Goal: Information Seeking & Learning: Learn about a topic

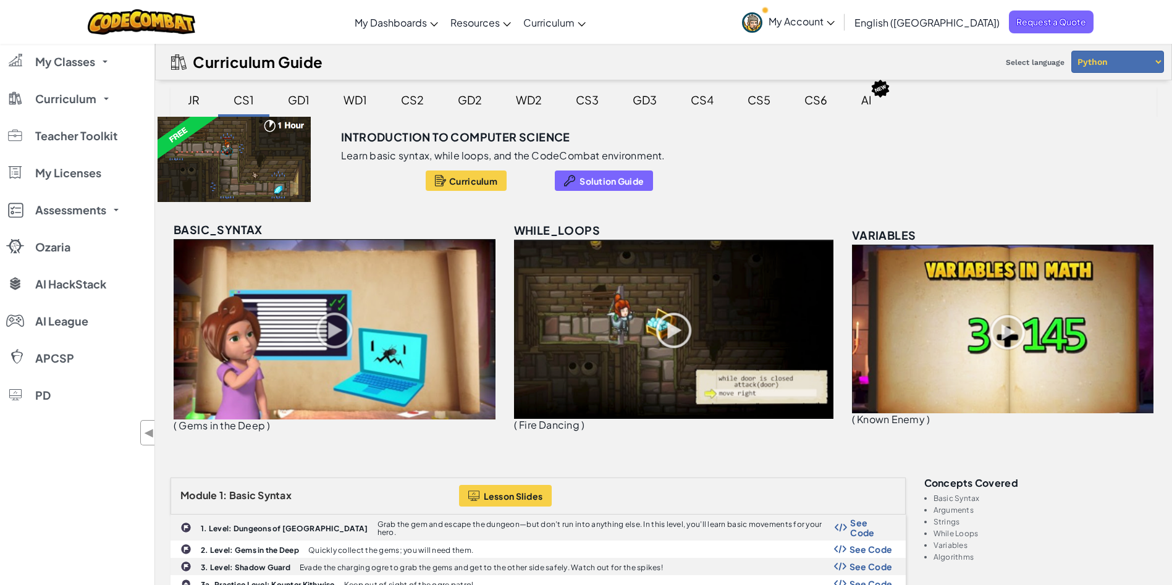
click at [281, 99] on div "GD1" at bounding box center [299, 99] width 46 height 29
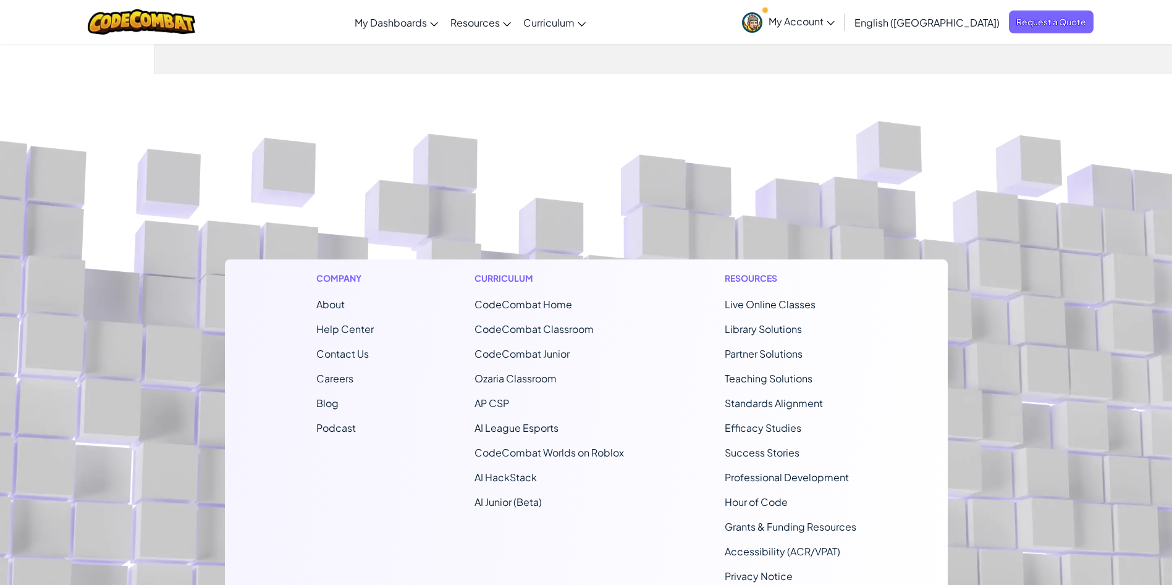
scroll to position [309, 0]
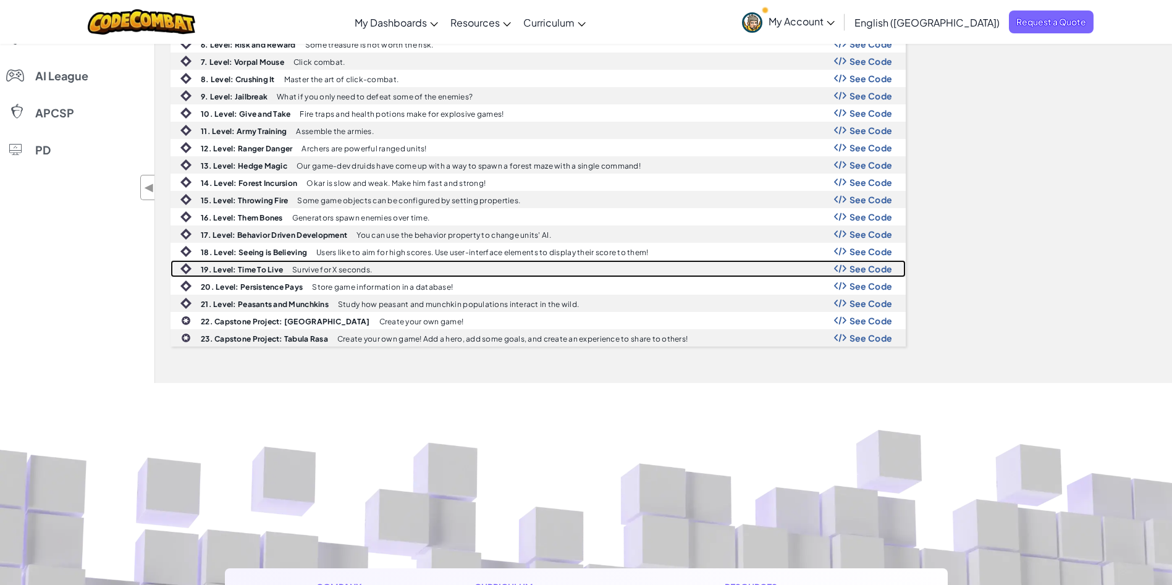
click at [871, 270] on span "See Code" at bounding box center [871, 269] width 43 height 10
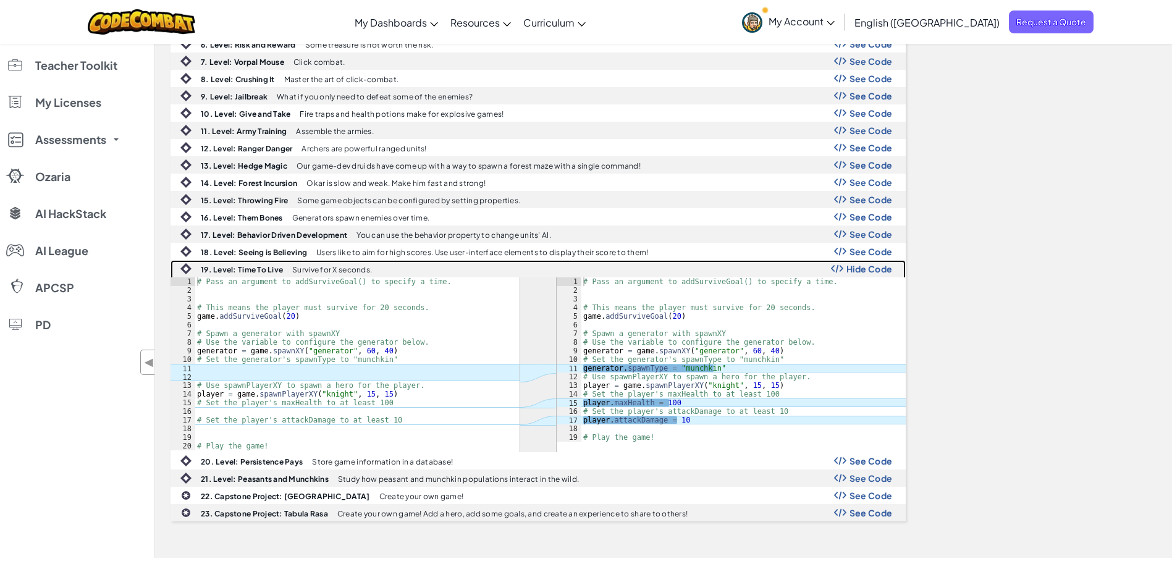
click at [871, 270] on span "Hide Code" at bounding box center [870, 269] width 46 height 10
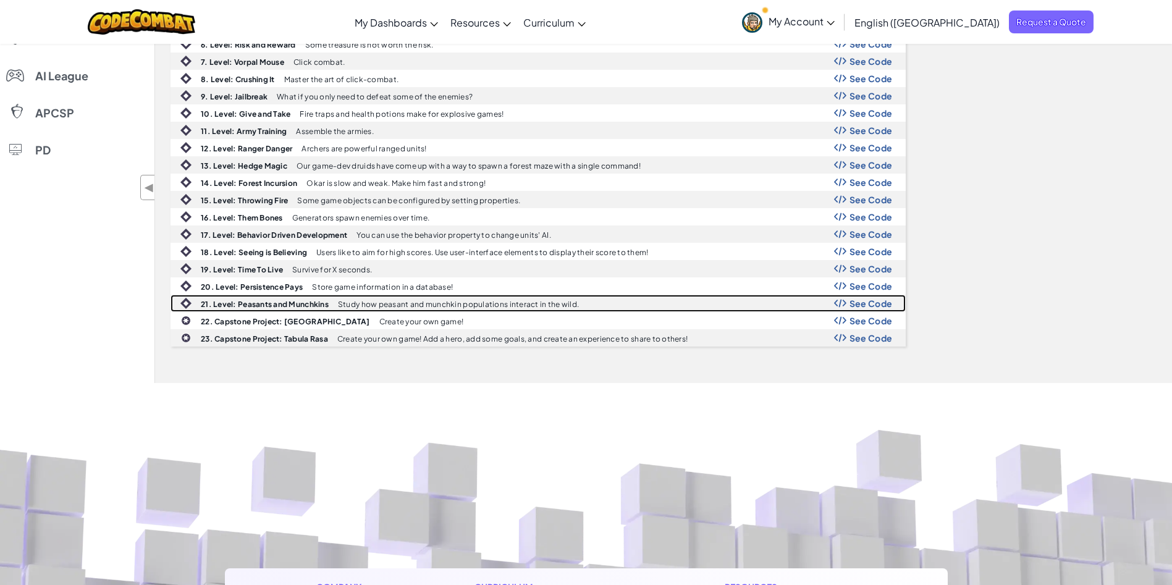
click at [873, 301] on span "See Code" at bounding box center [871, 304] width 43 height 10
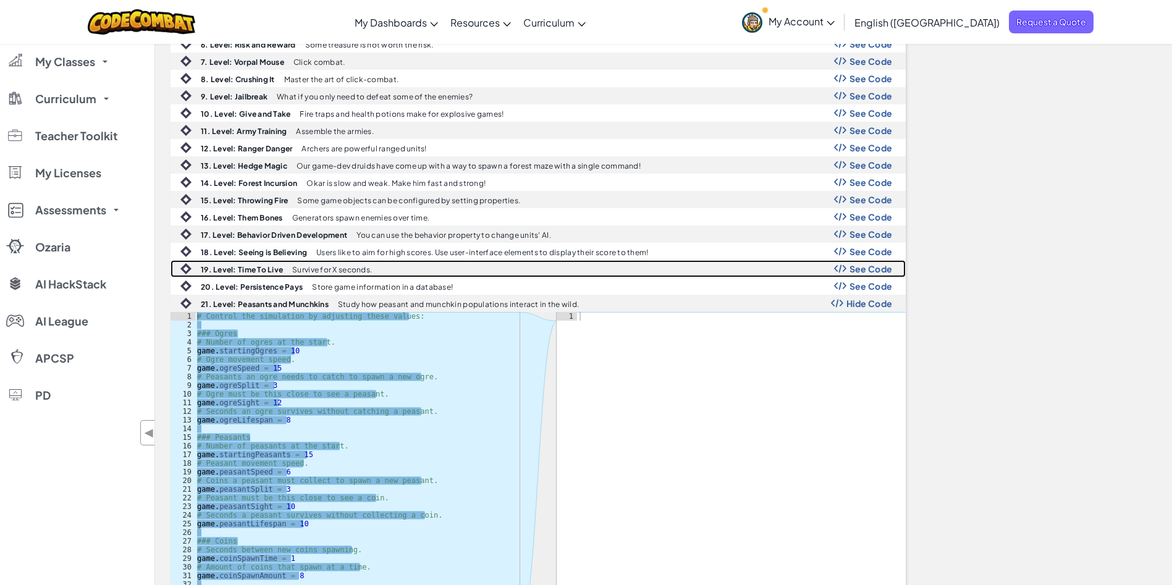
click at [859, 268] on span "See Code" at bounding box center [871, 269] width 43 height 10
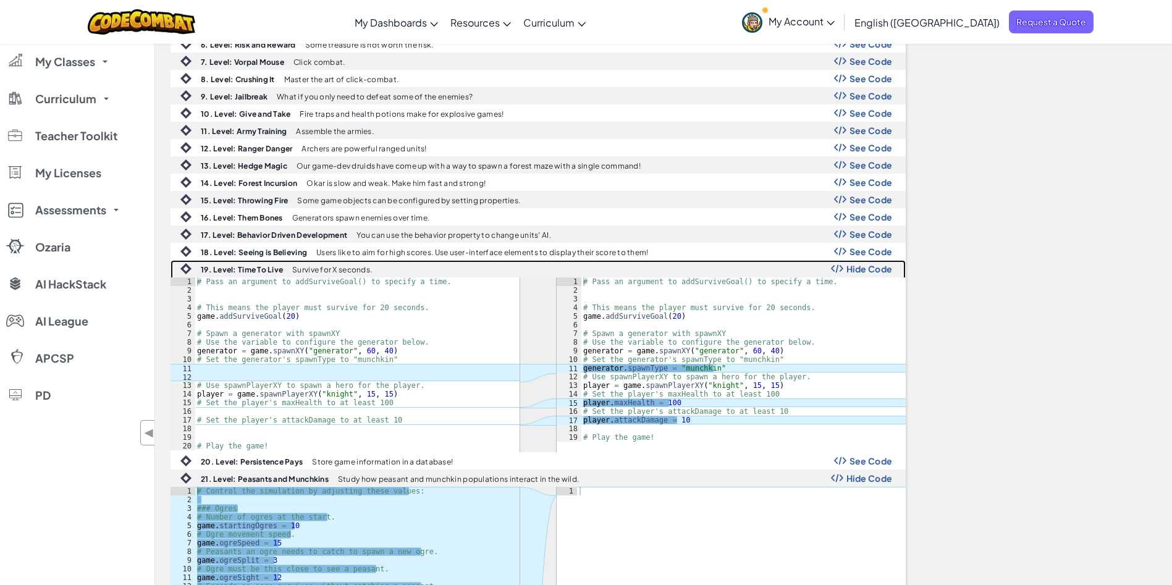
click at [859, 268] on span "Hide Code" at bounding box center [870, 269] width 46 height 10
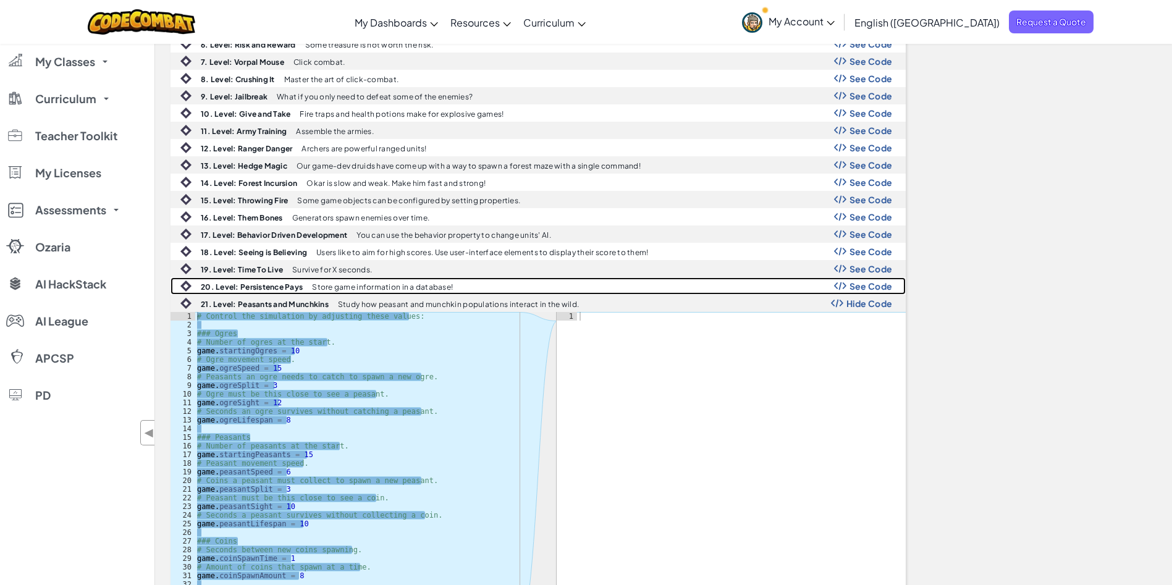
click at [860, 281] on span "See Code" at bounding box center [871, 286] width 43 height 10
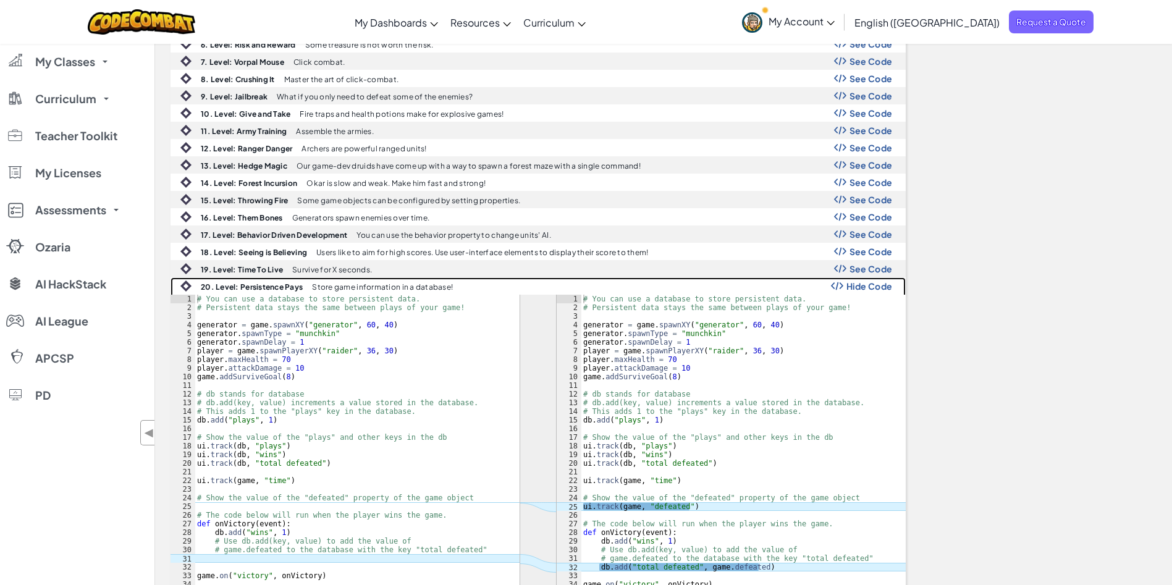
click at [854, 283] on span "Hide Code" at bounding box center [870, 286] width 46 height 10
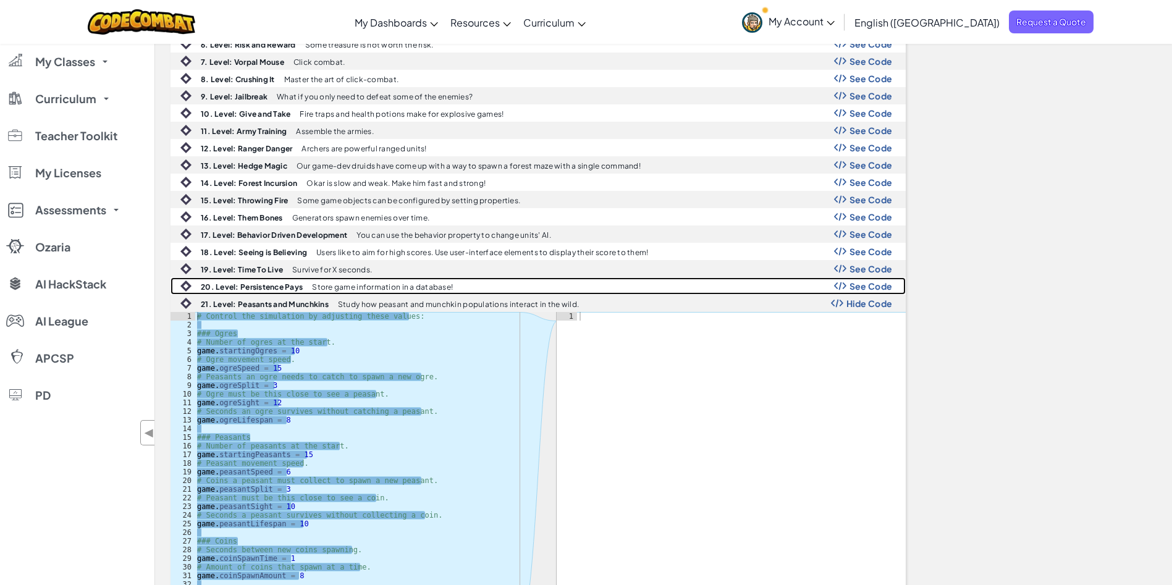
click at [854, 283] on span "See Code" at bounding box center [871, 286] width 43 height 10
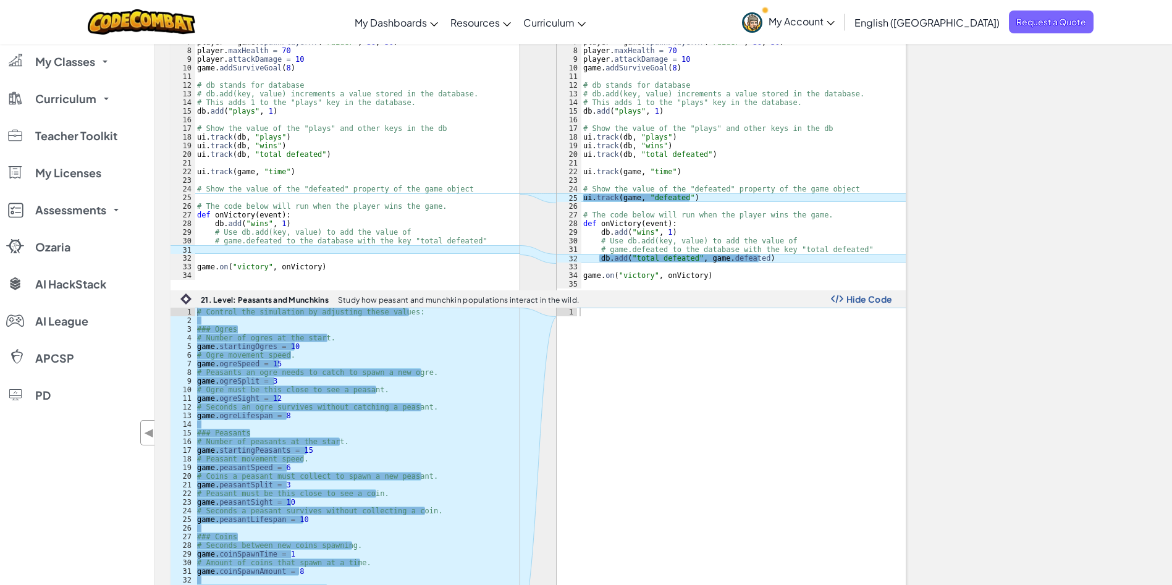
scroll to position [464, 0]
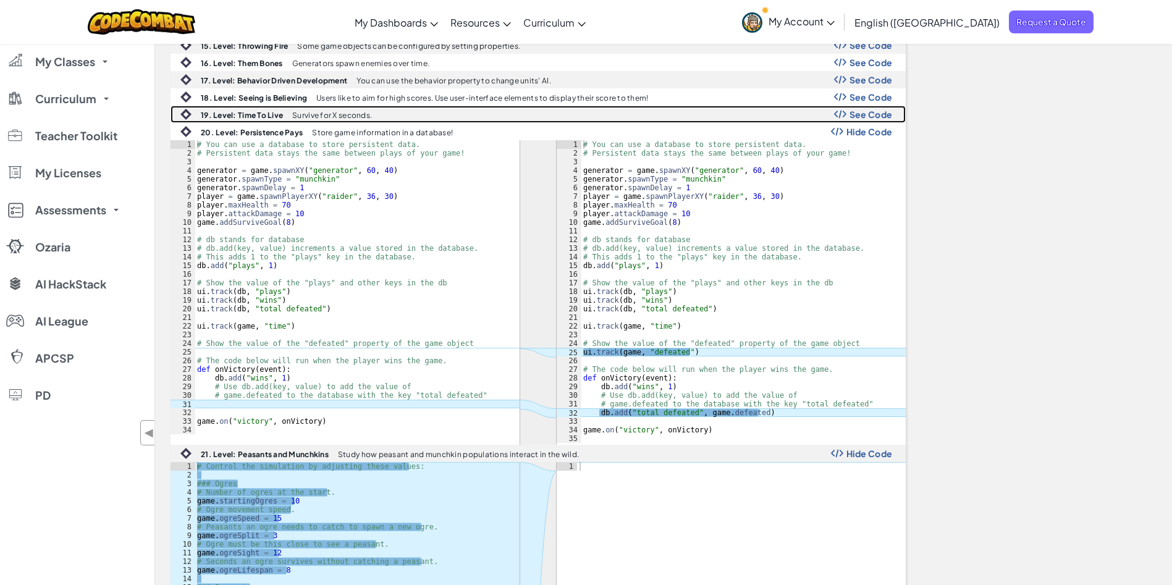
click at [860, 117] on span "See Code" at bounding box center [871, 114] width 43 height 10
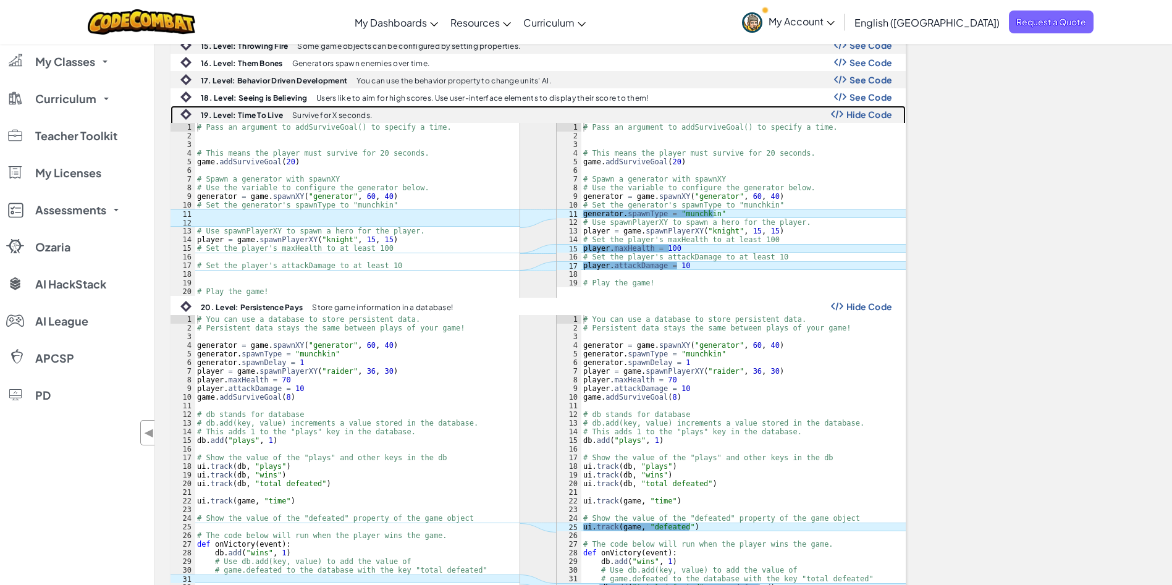
scroll to position [309, 0]
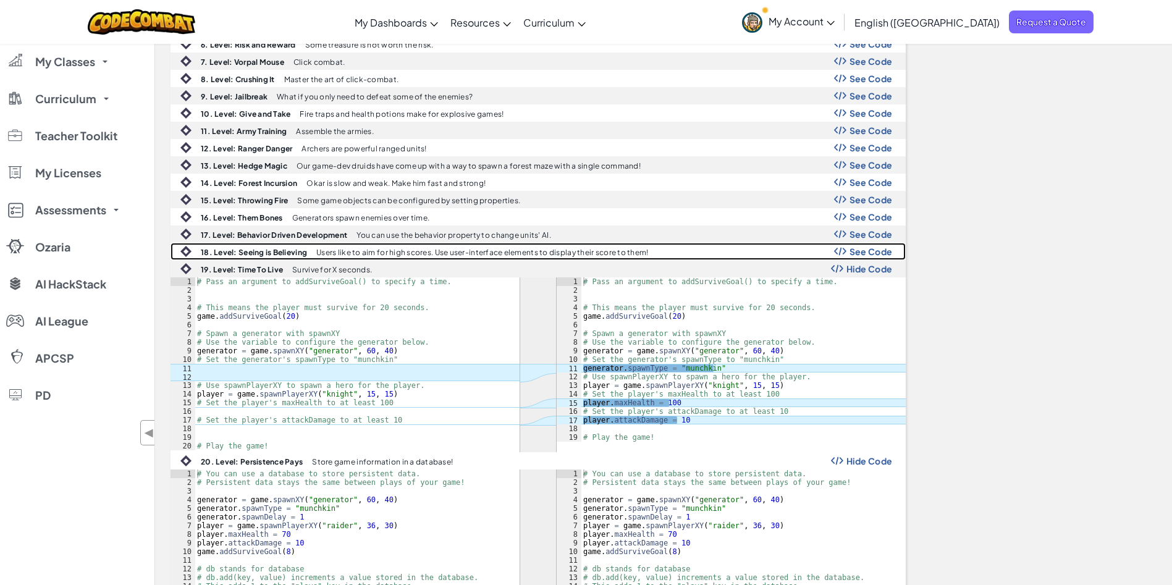
click at [858, 250] on span "See Code" at bounding box center [871, 252] width 43 height 10
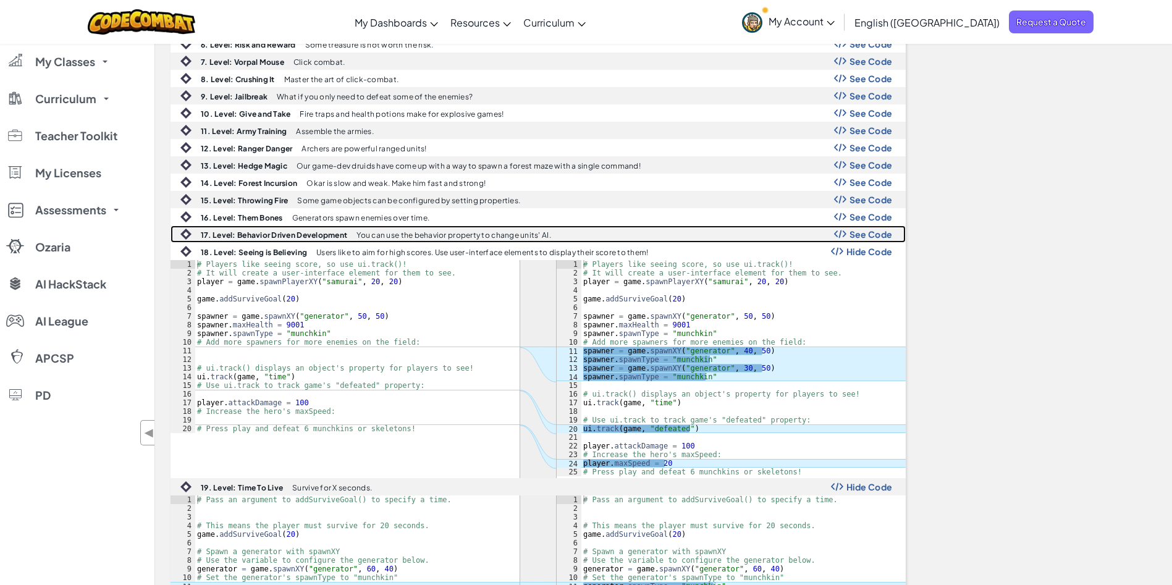
click at [866, 235] on span "See Code" at bounding box center [871, 234] width 43 height 10
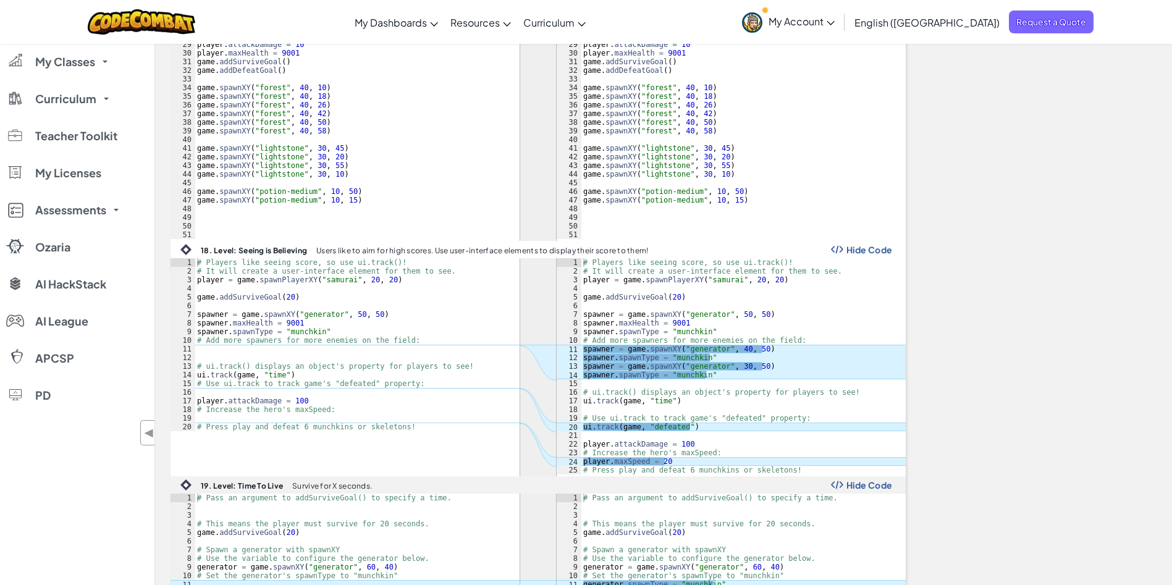
scroll to position [761, 0]
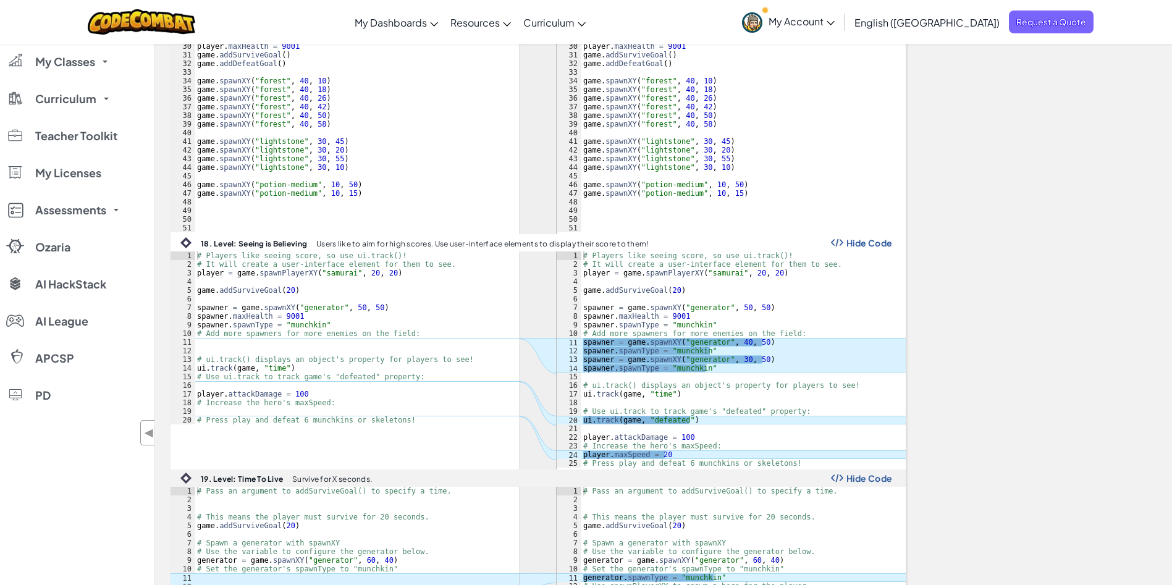
click at [961, 271] on div "Module 1: Introduction 1. Level: Over the Garden Wall Build a fence around your…" at bounding box center [663, 418] width 1005 height 1916
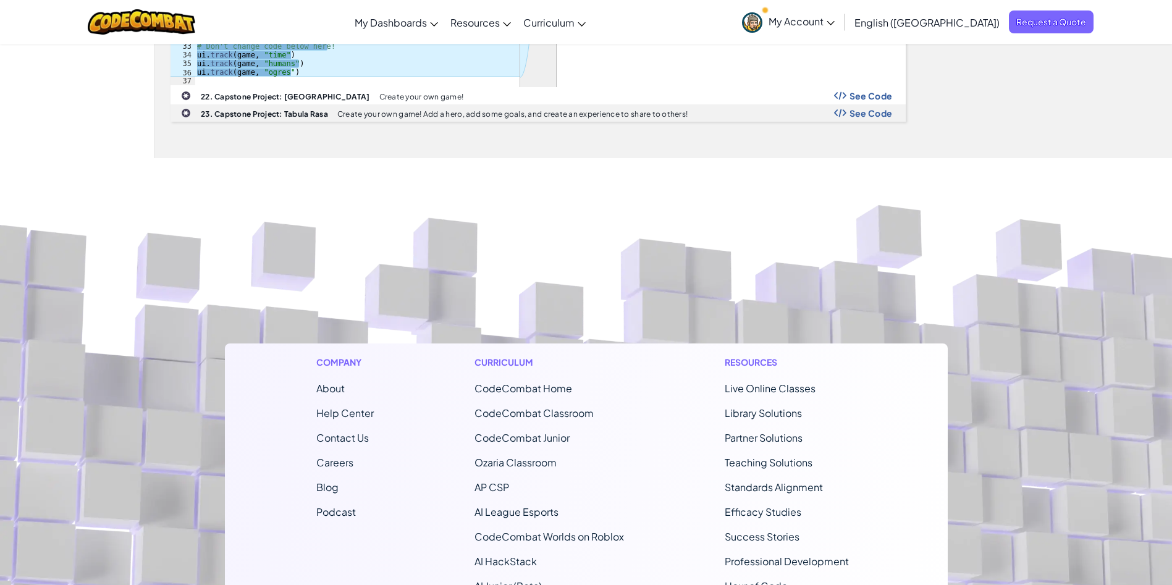
scroll to position [1533, 0]
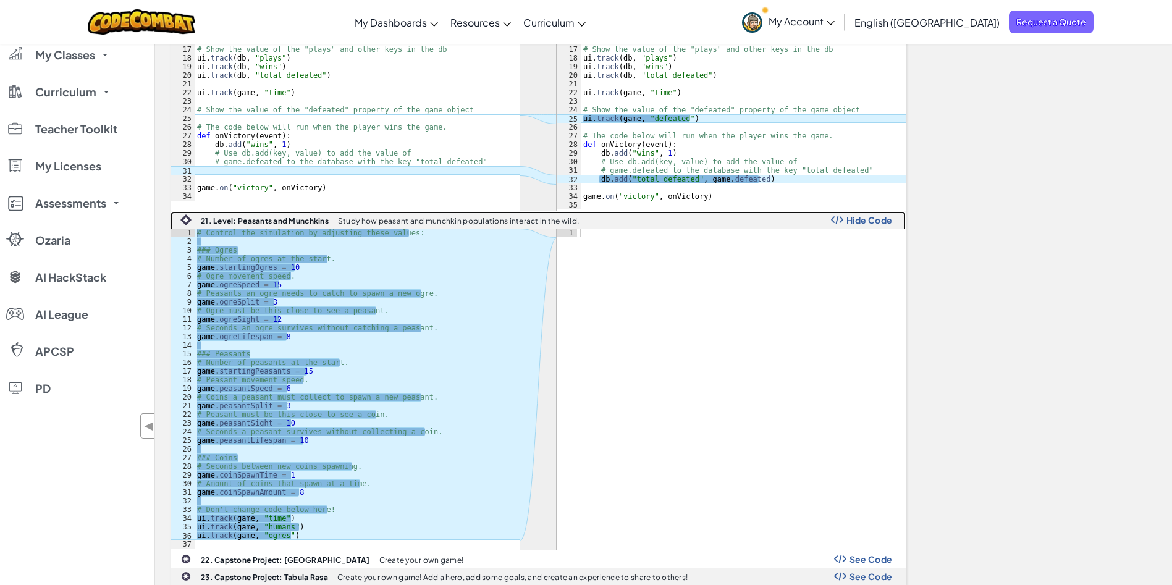
click at [847, 216] on span "Hide Code" at bounding box center [870, 220] width 46 height 10
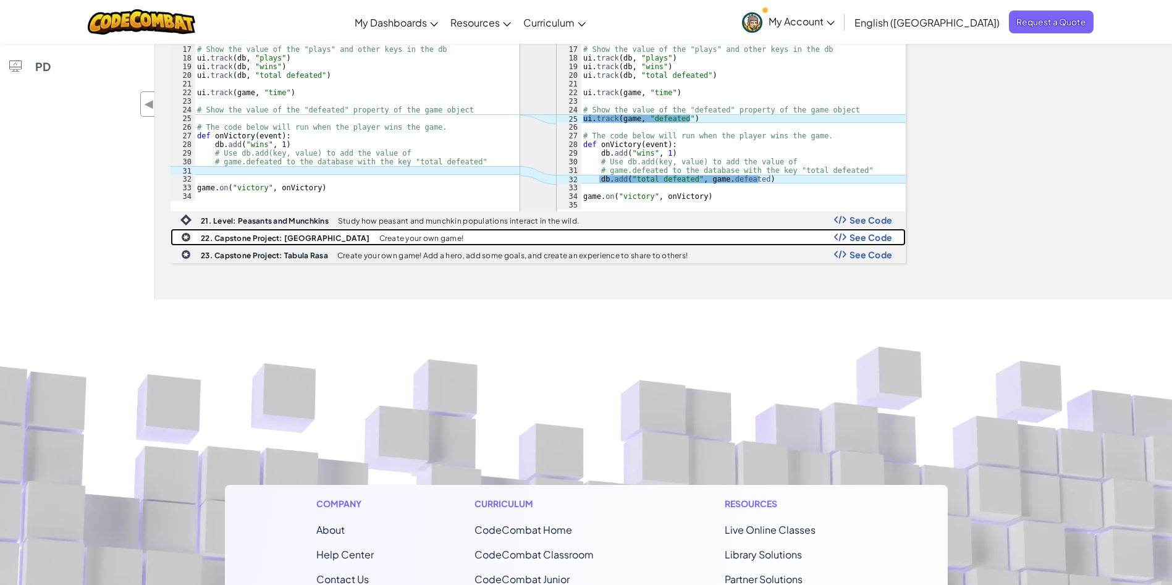
click at [853, 233] on span "See Code" at bounding box center [871, 237] width 43 height 10
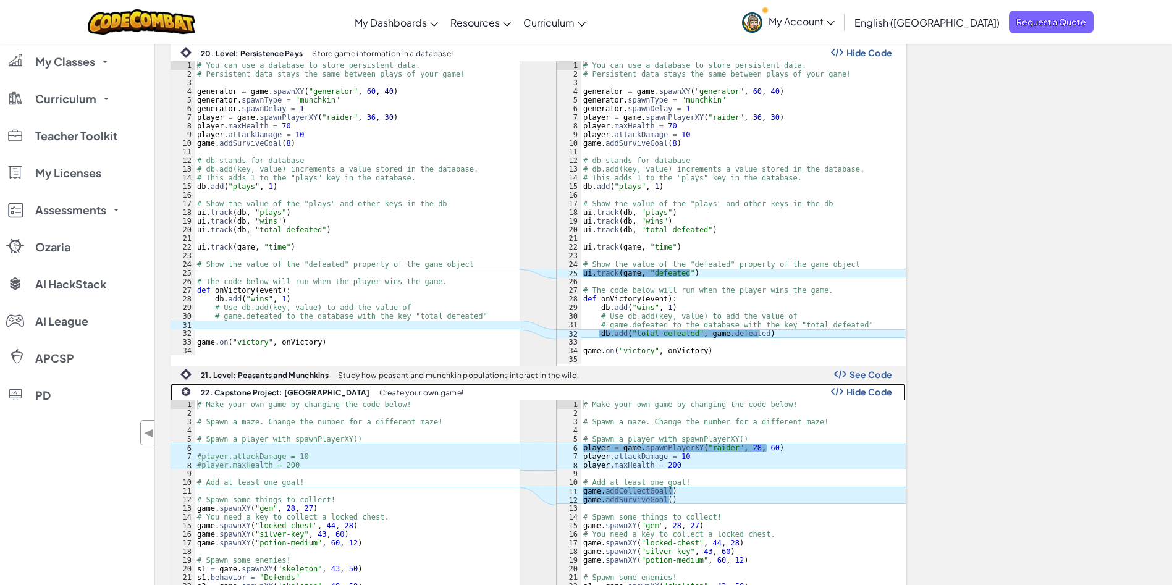
scroll to position [1070, 0]
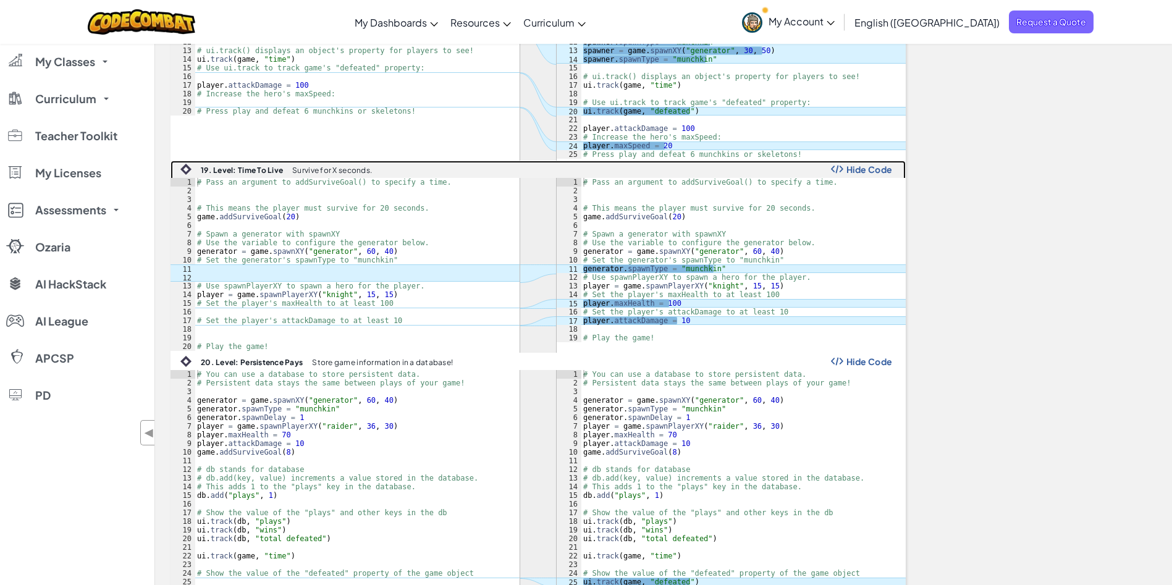
click at [865, 172] on span "Hide Code" at bounding box center [870, 169] width 46 height 10
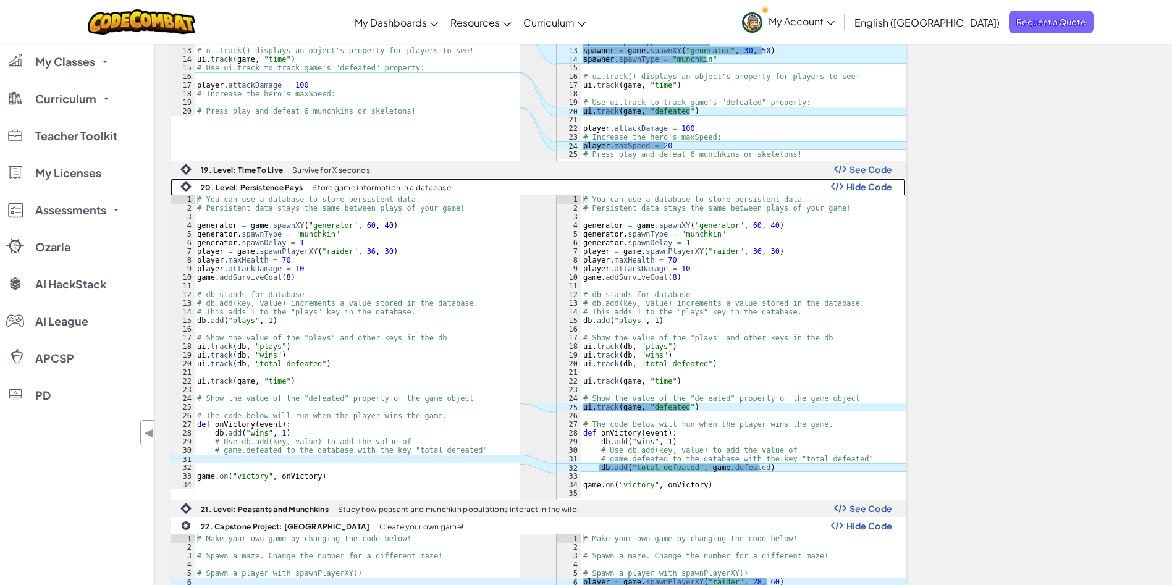
click at [865, 180] on div "20. Level: Persistence Pays Store game information in a database! Hide Code" at bounding box center [538, 187] width 734 height 16
click at [877, 182] on span "Hide Code" at bounding box center [870, 187] width 46 height 10
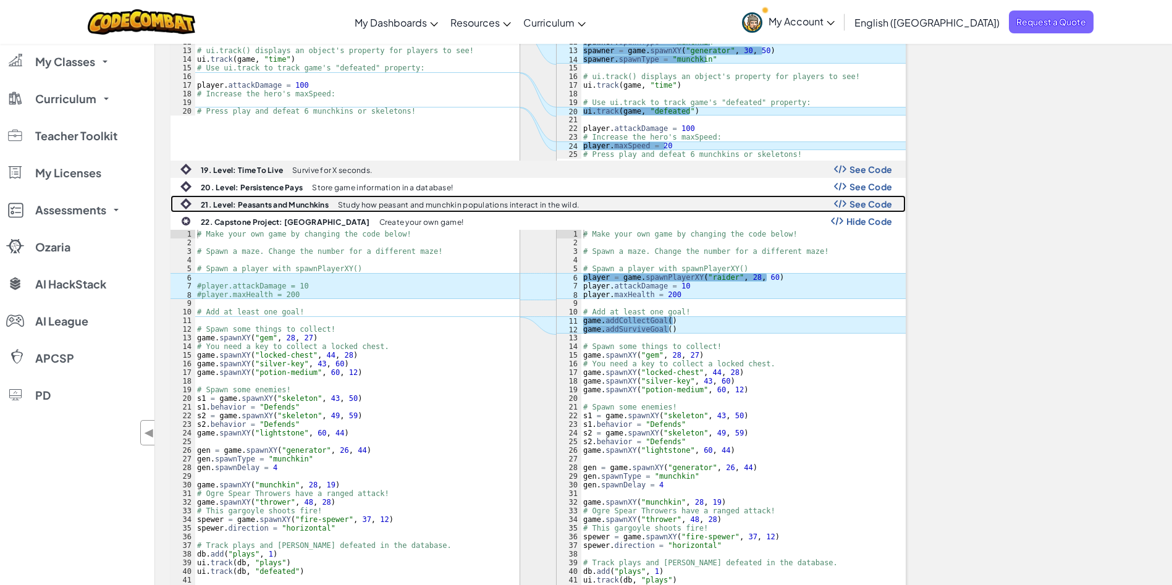
click at [876, 205] on span "See Code" at bounding box center [871, 204] width 43 height 10
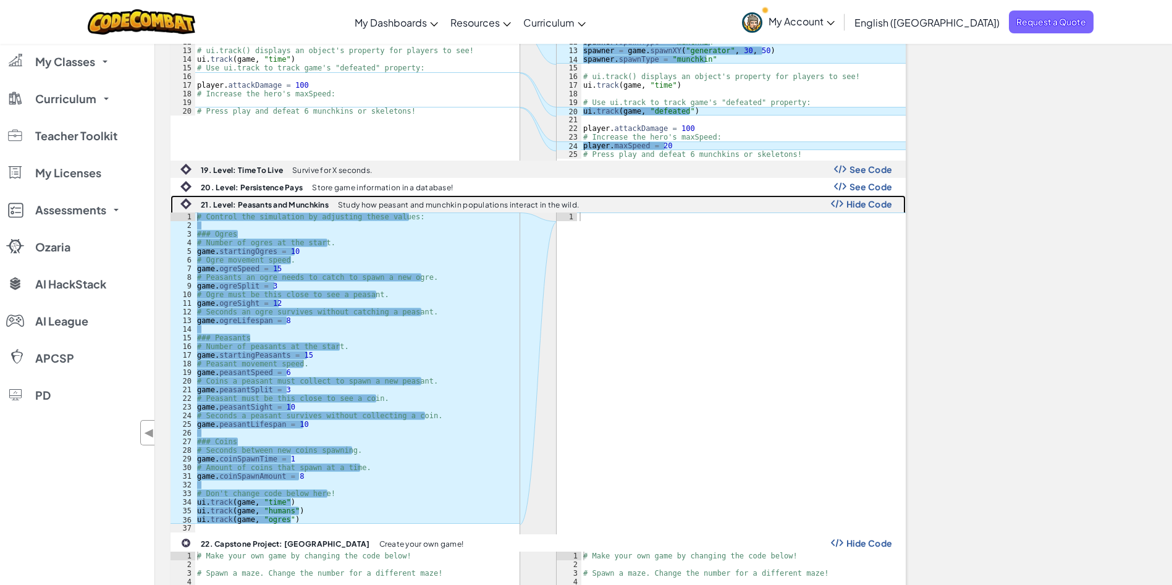
click at [876, 205] on span "Hide Code" at bounding box center [870, 204] width 46 height 10
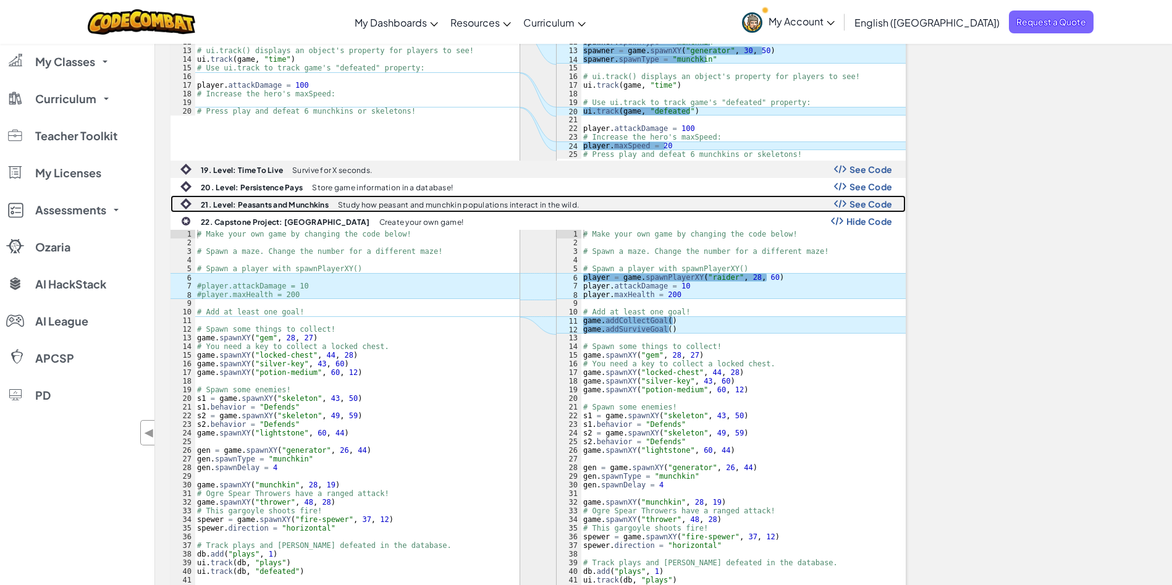
click at [876, 205] on span "See Code" at bounding box center [871, 204] width 43 height 10
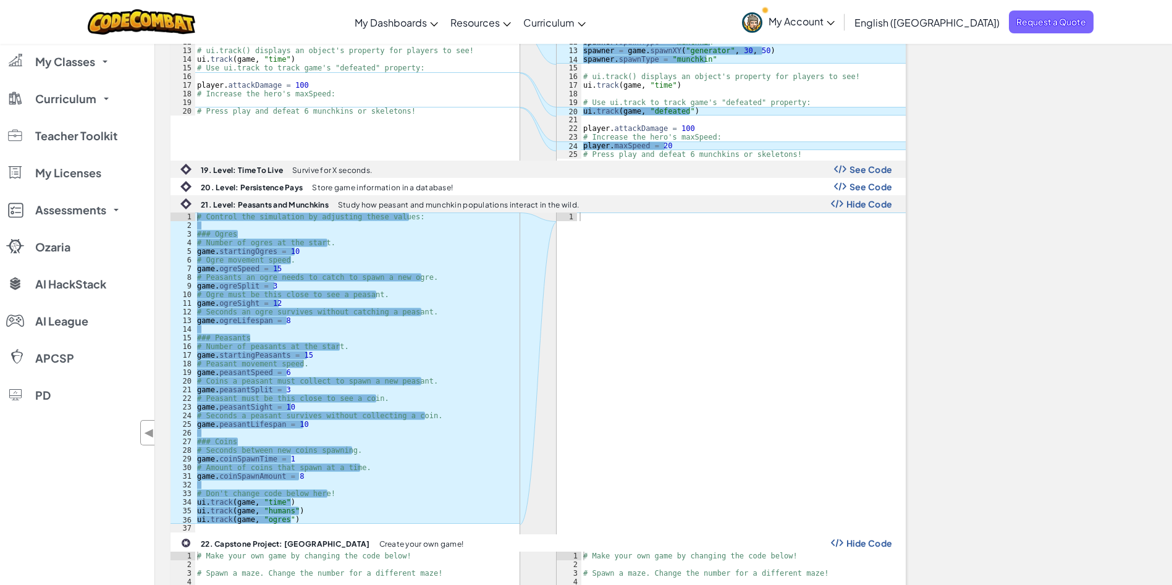
click at [955, 237] on div "Module 1: Introduction 1. Level: Over the Garden Wall Build a fence around your…" at bounding box center [663, 78] width 1005 height 1854
click at [870, 206] on span "Hide Code" at bounding box center [870, 204] width 46 height 10
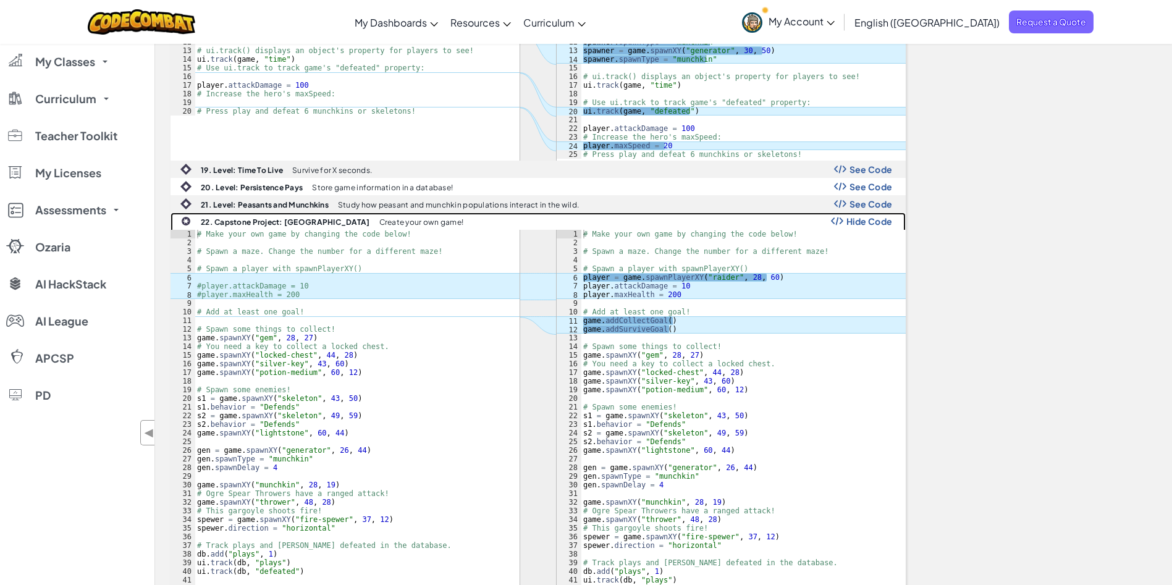
click at [886, 223] on span "Hide Code" at bounding box center [870, 221] width 46 height 10
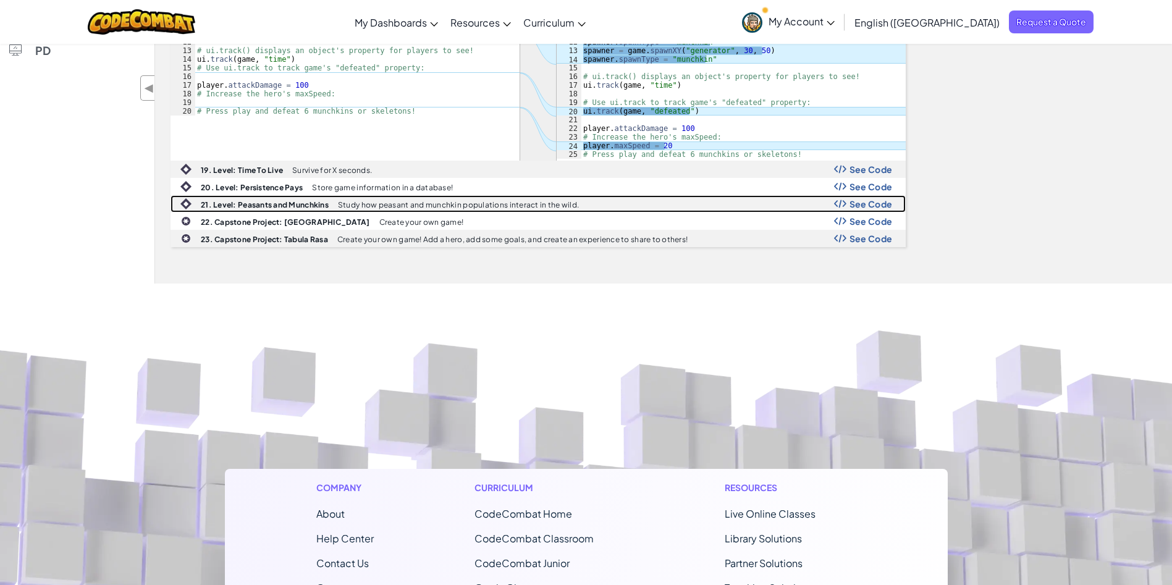
click at [883, 205] on span "See Code" at bounding box center [871, 204] width 43 height 10
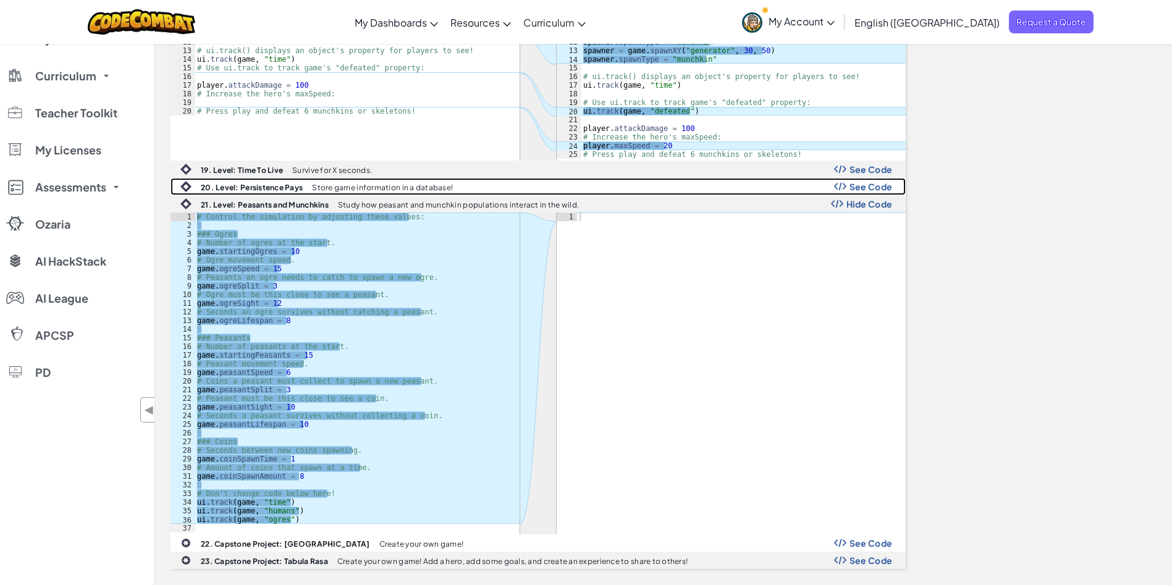
click at [854, 186] on span "See Code" at bounding box center [871, 187] width 43 height 10
